Goal: Task Accomplishment & Management: Use online tool/utility

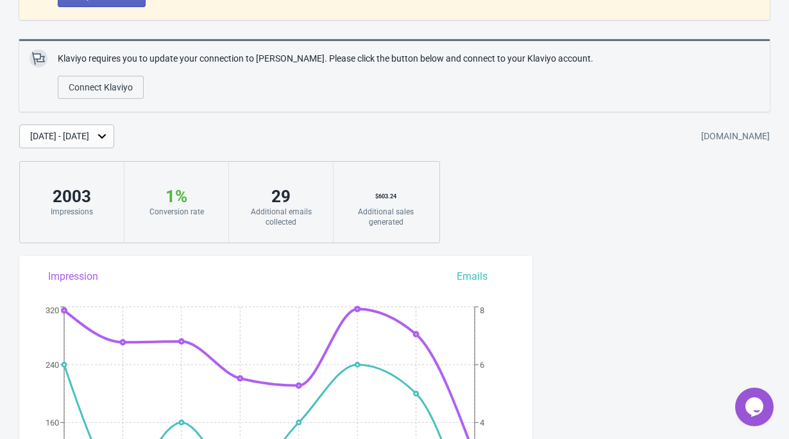
scroll to position [120, 0]
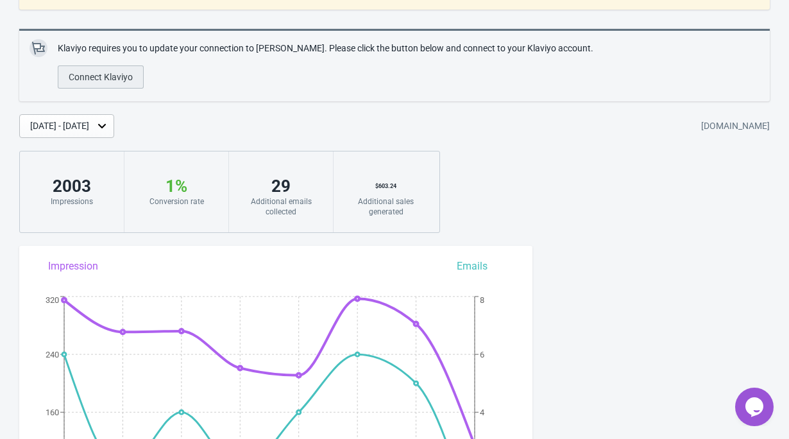
click at [108, 80] on span "Connect Klaviyo" at bounding box center [101, 77] width 64 height 10
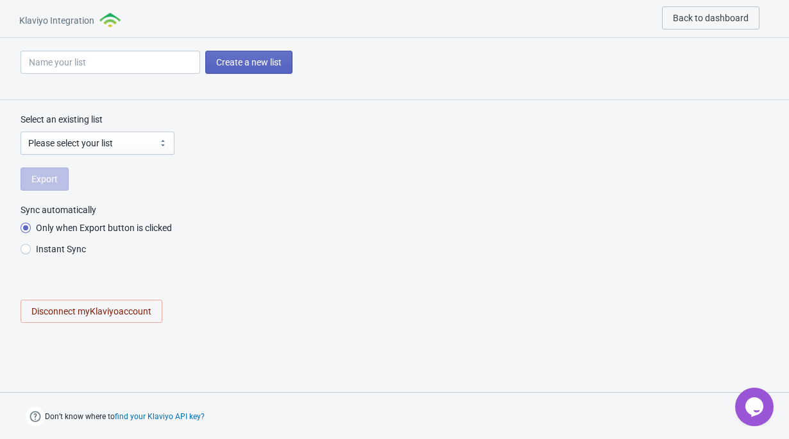
radio input "true"
select select "UmD59h"
click at [46, 184] on span "Export" at bounding box center [44, 179] width 26 height 10
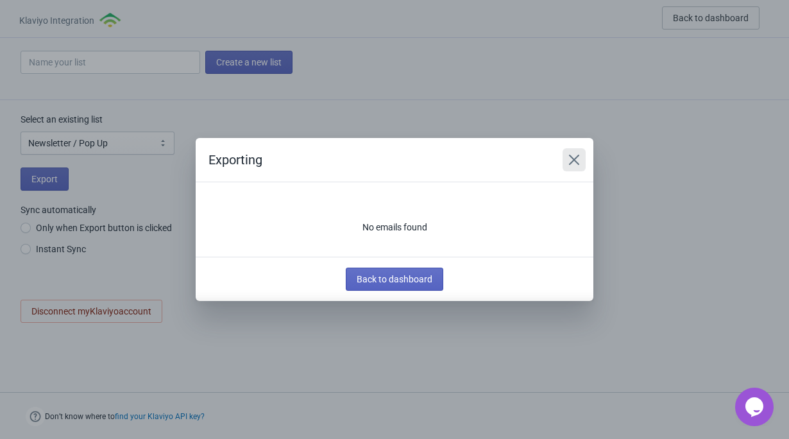
click at [574, 157] on icon "Close" at bounding box center [574, 159] width 13 height 13
radio input "true"
